Goal: Find specific page/section: Find specific page/section

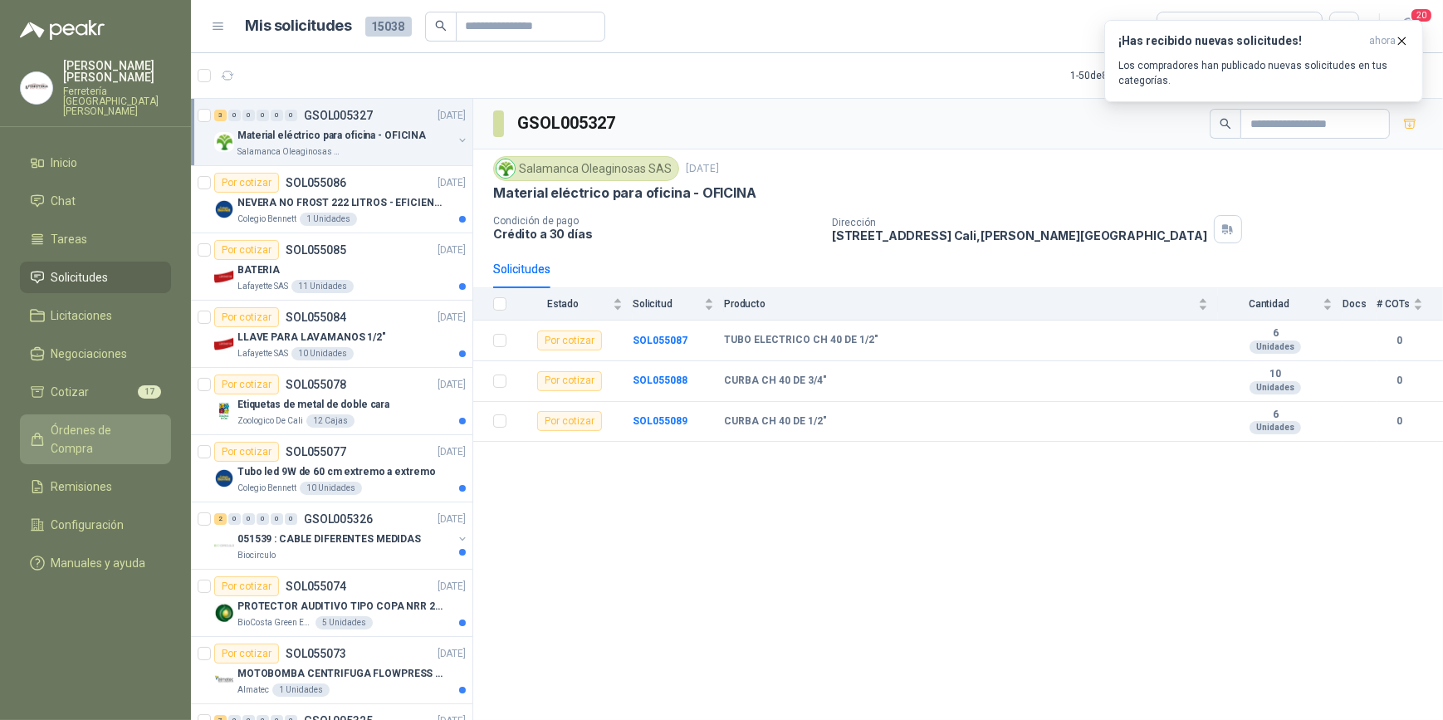
click at [92, 421] on span "Órdenes de Compra" at bounding box center [103, 439] width 104 height 37
